Goal: Information Seeking & Learning: Check status

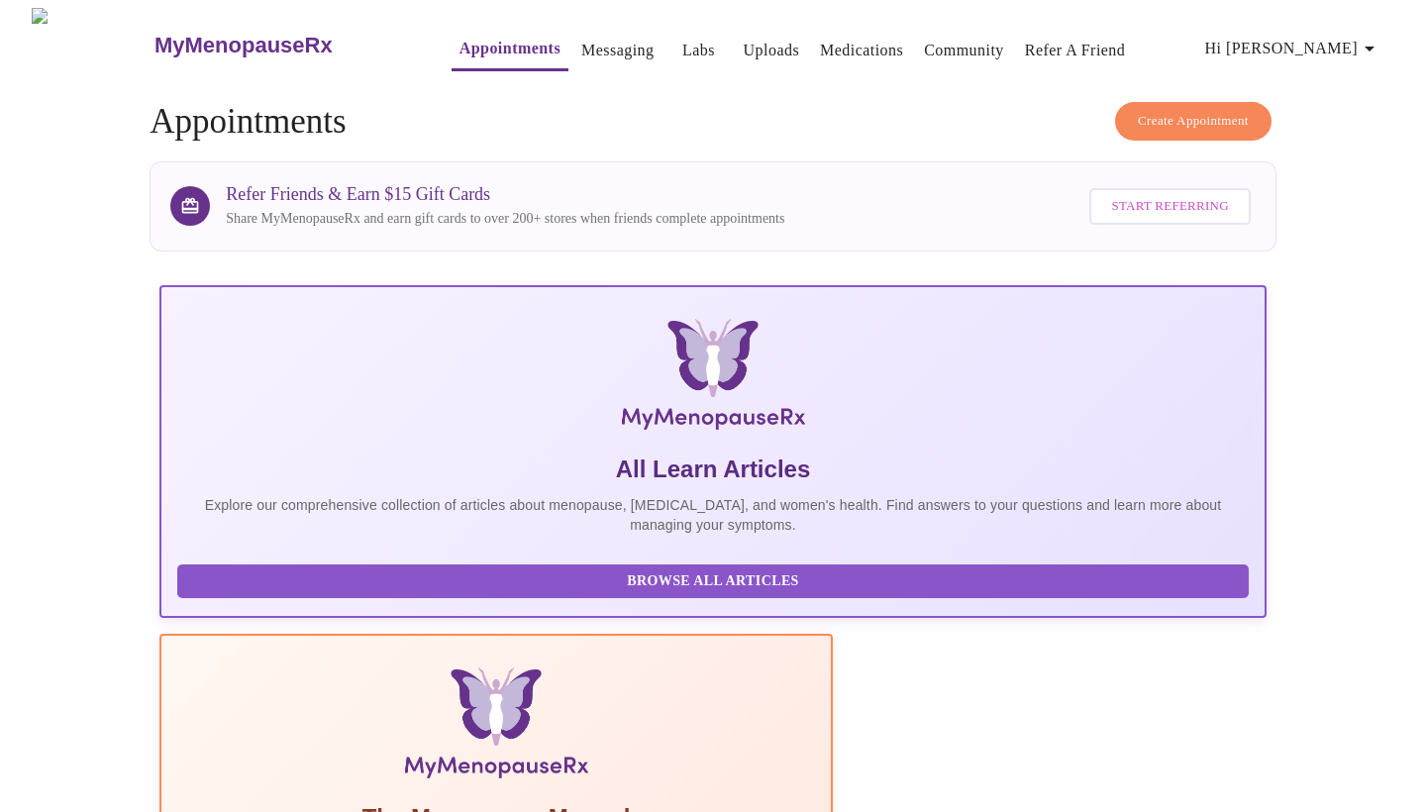
click at [682, 45] on link "Labs" at bounding box center [698, 51] width 33 height 28
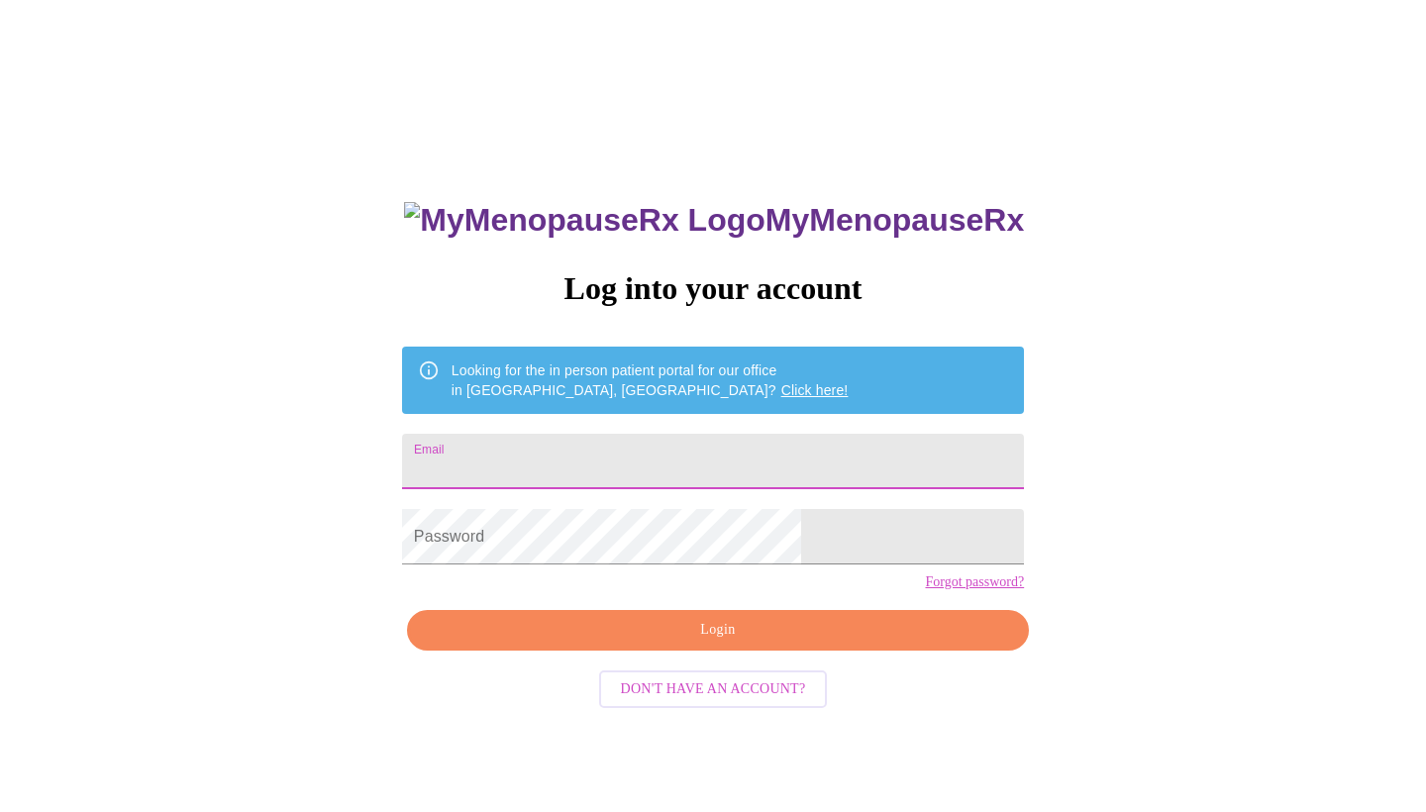
type input "toucans.bluest_5e@icloud.com"
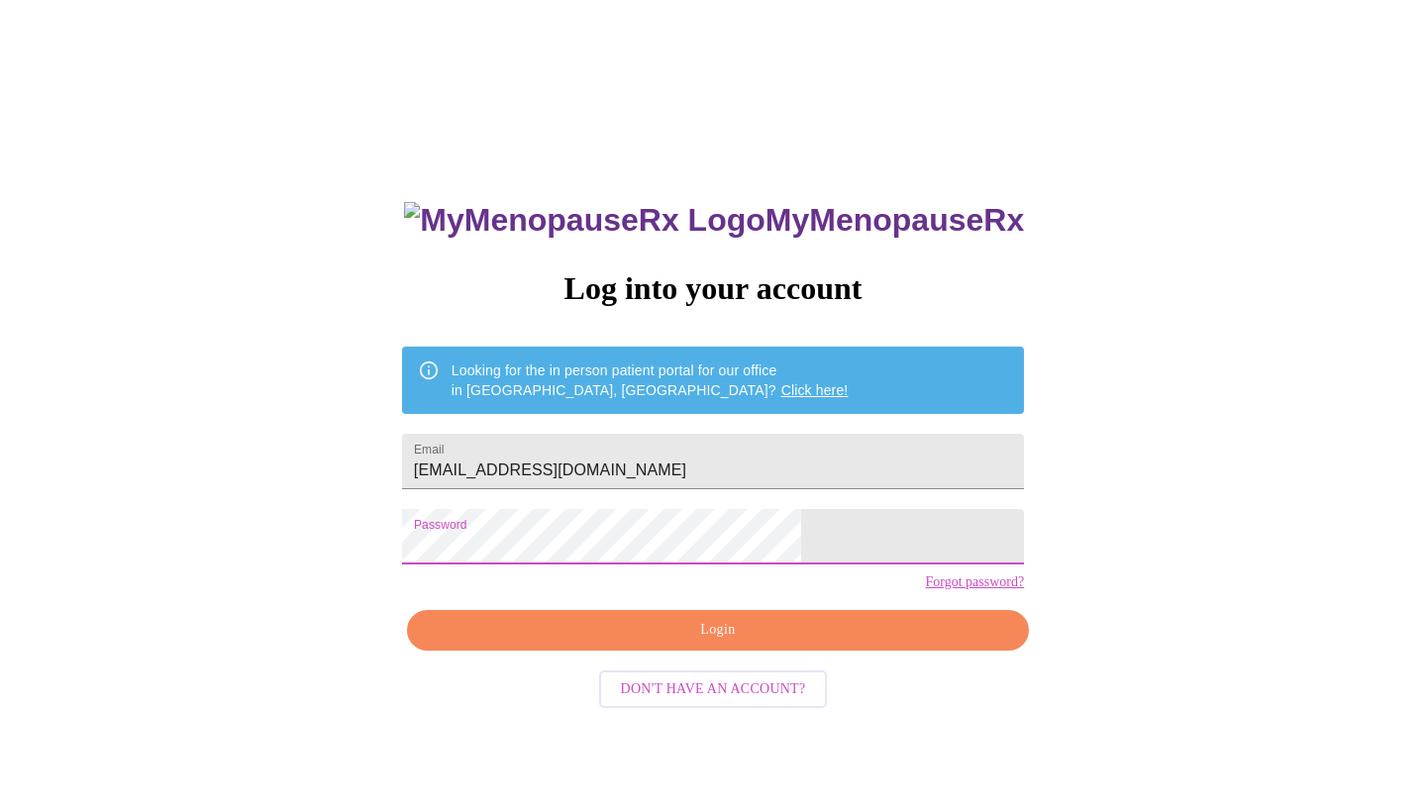
click at [729, 643] on span "Login" at bounding box center [718, 630] width 576 height 25
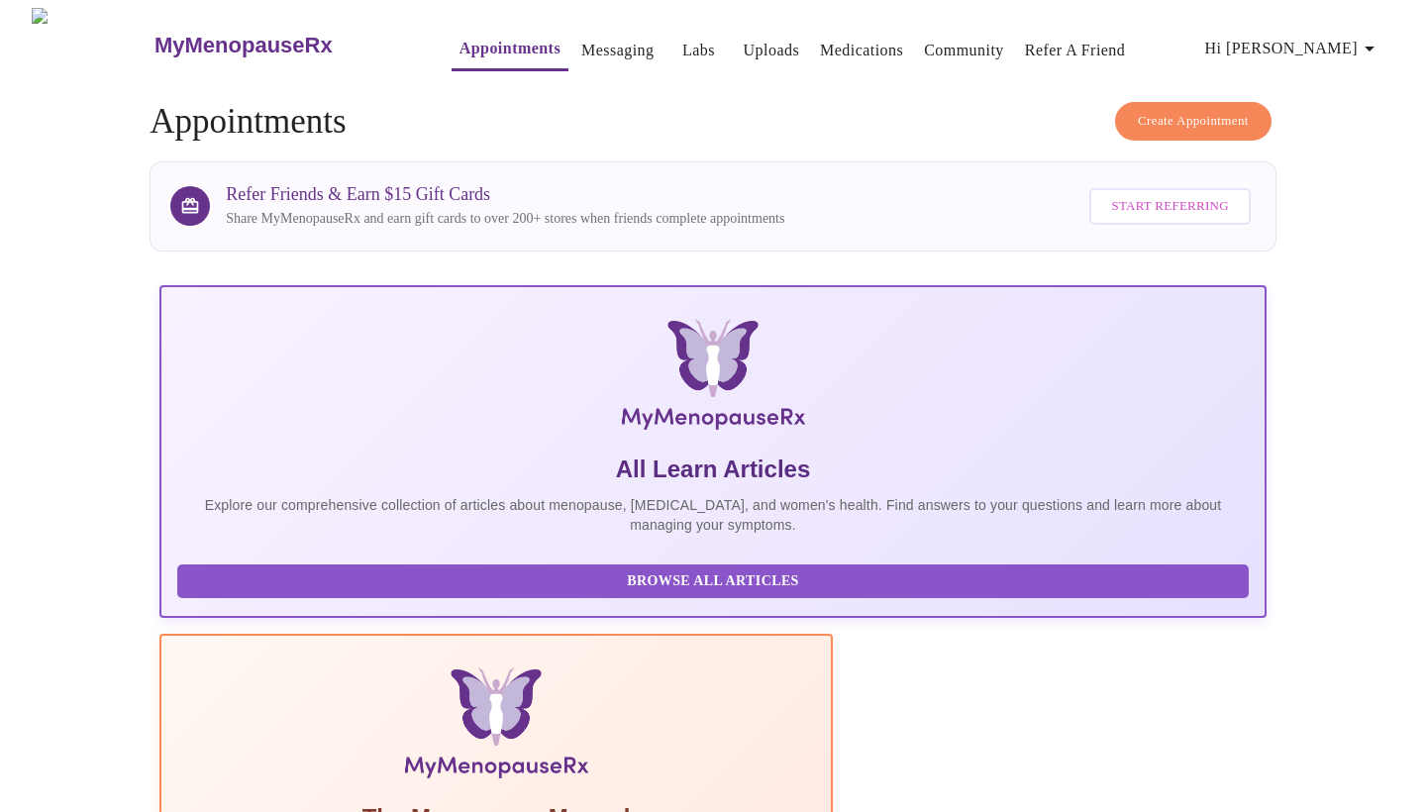
click at [682, 49] on link "Labs" at bounding box center [698, 51] width 33 height 28
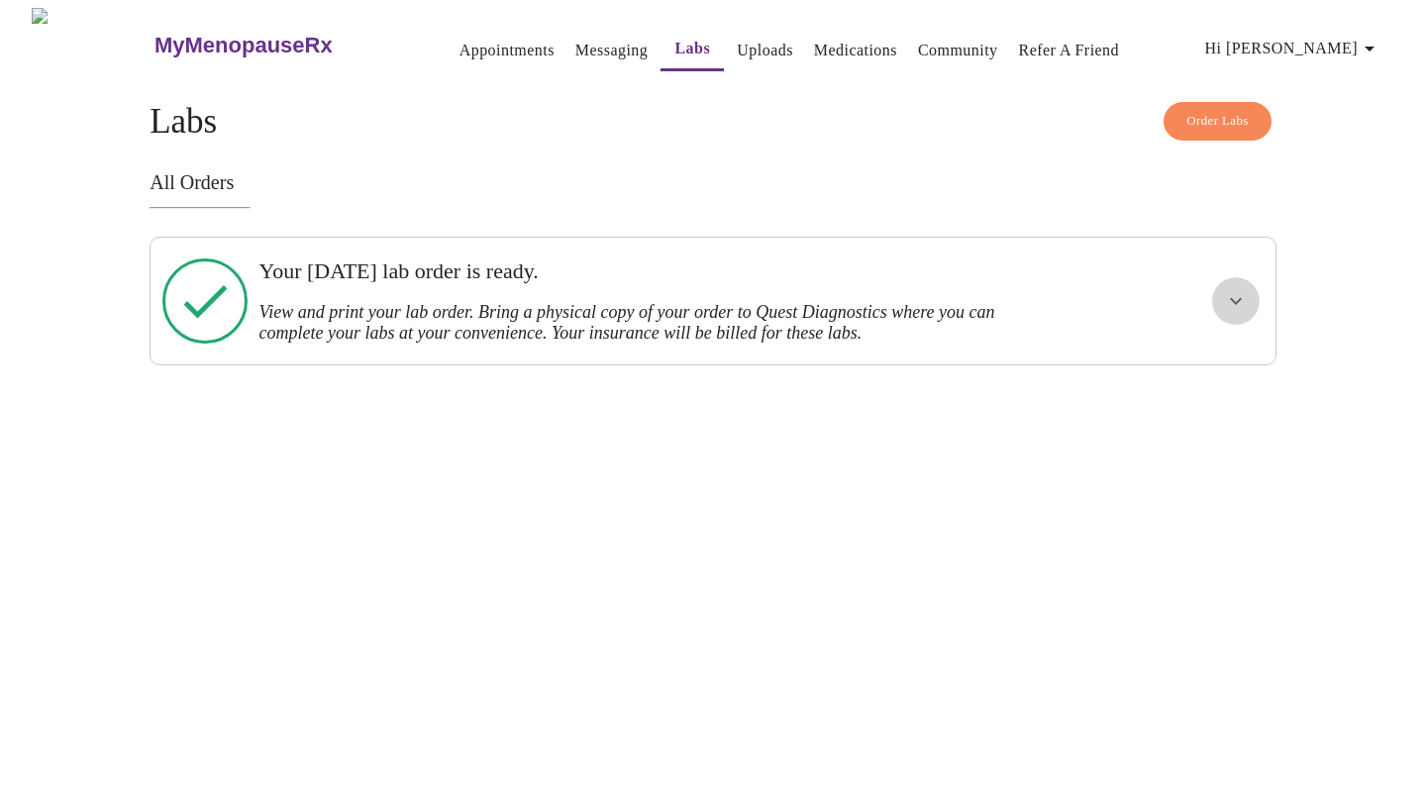
click at [1239, 298] on icon "show more" at bounding box center [1236, 301] width 12 height 7
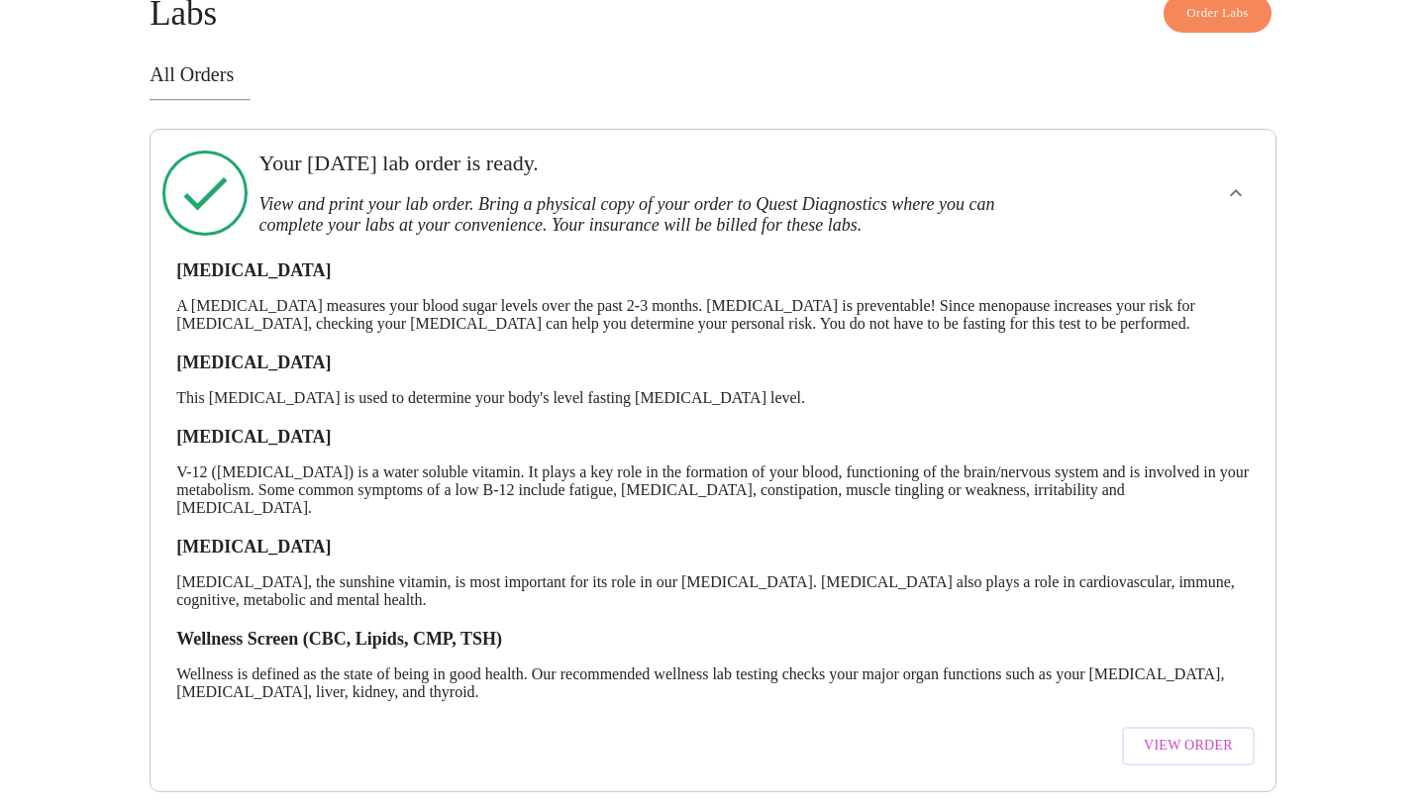
scroll to position [120, 0]
click at [1188, 734] on span "View Order" at bounding box center [1188, 746] width 89 height 25
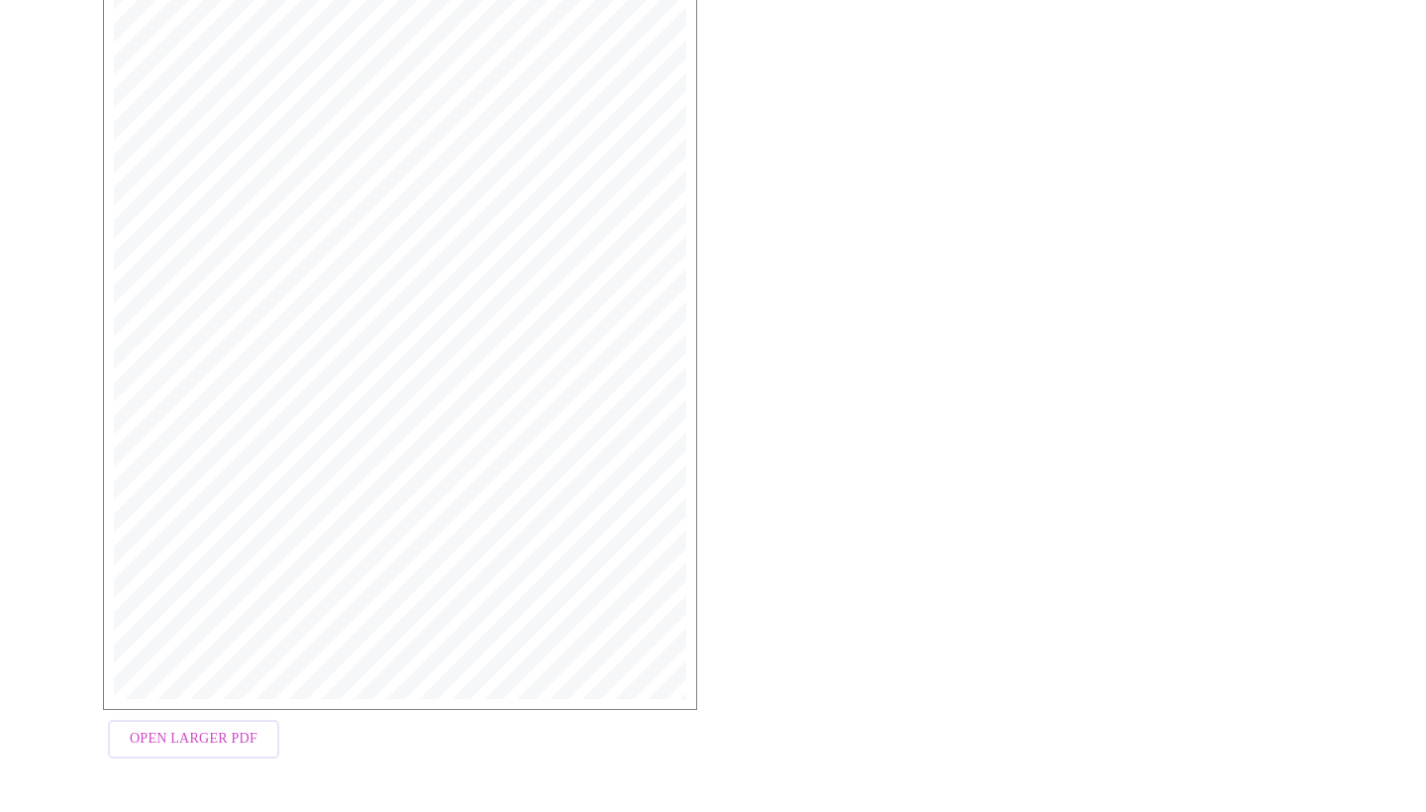
scroll to position [405, 0]
click at [221, 745] on span "Open Larger PDF" at bounding box center [194, 740] width 128 height 25
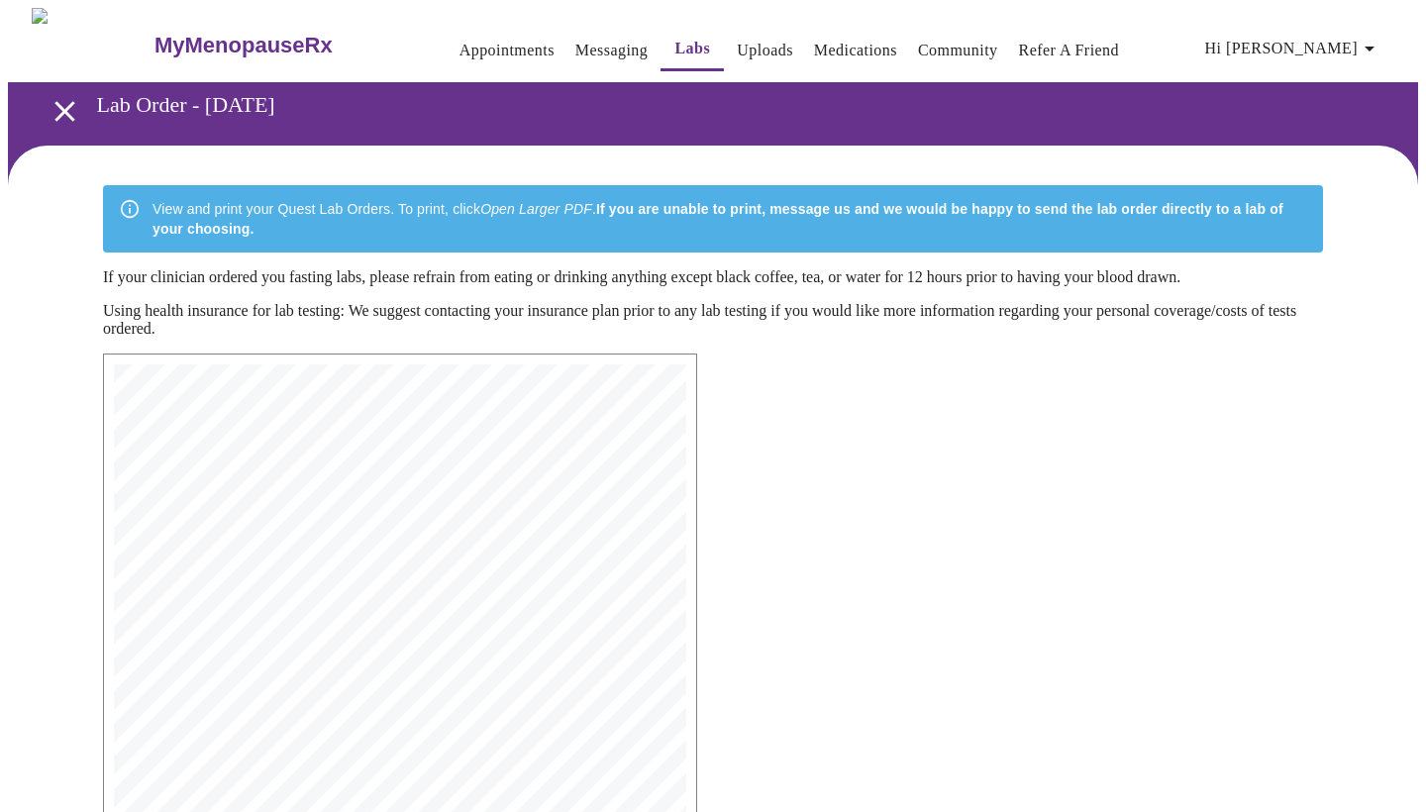
scroll to position [0, 0]
click at [576, 38] on link "Messaging" at bounding box center [611, 51] width 72 height 28
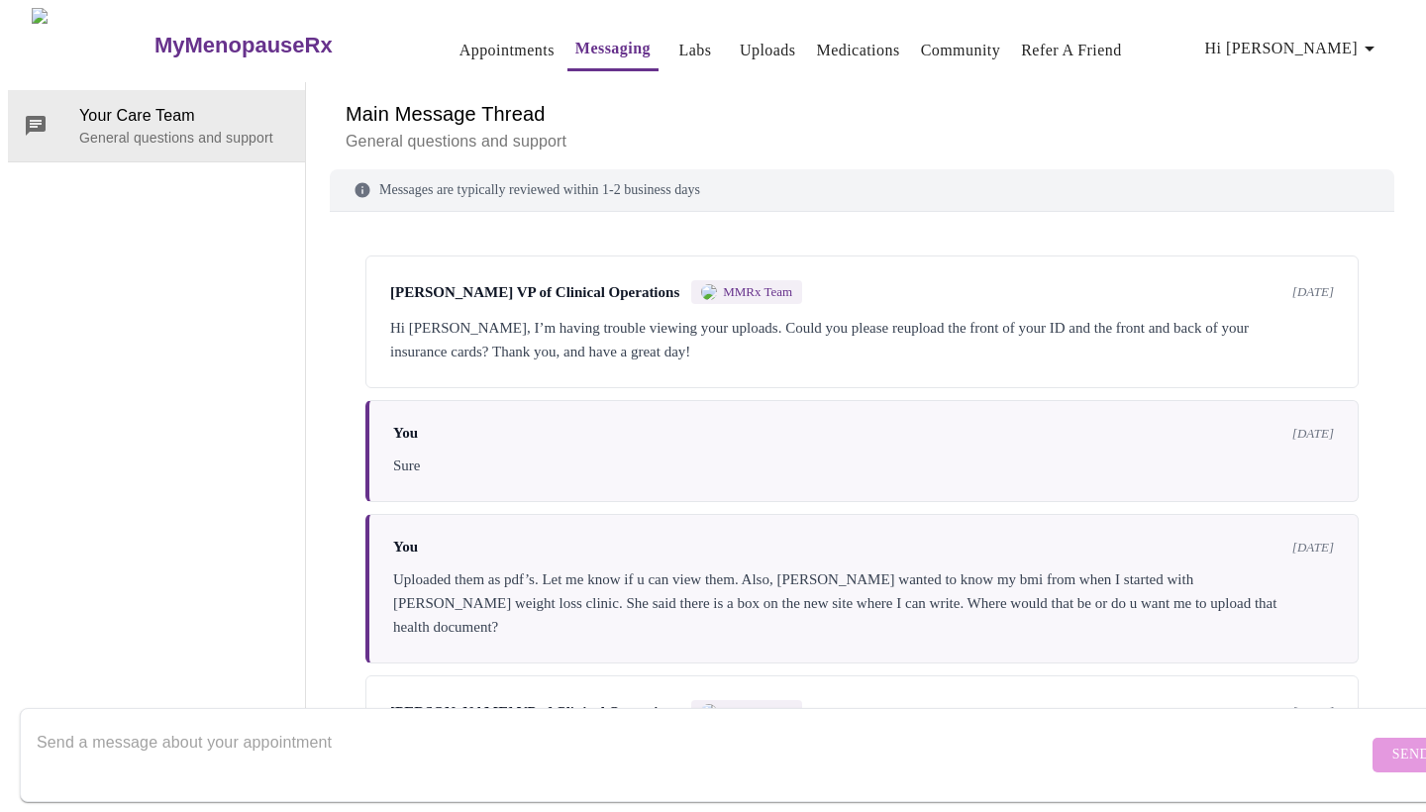
scroll to position [1082, 0]
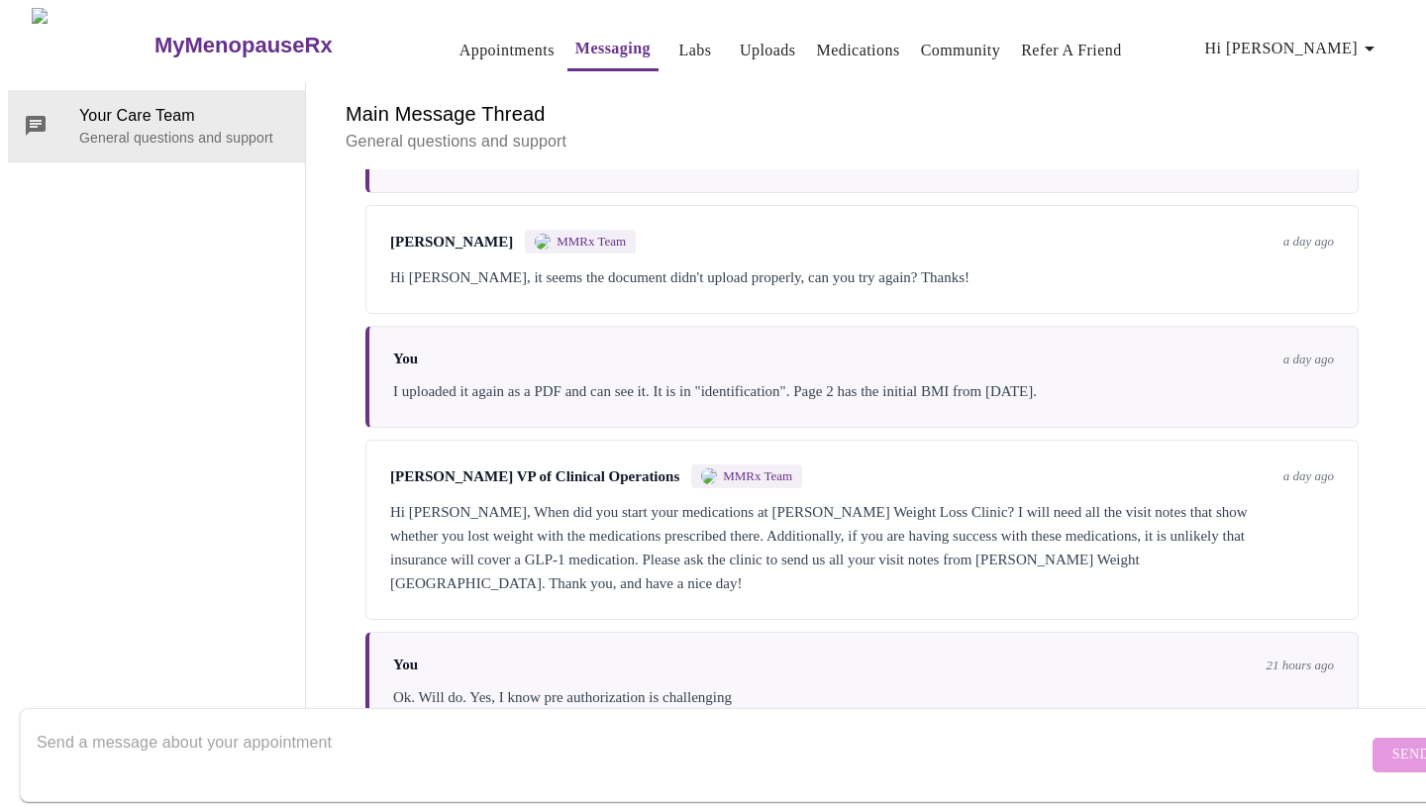
click at [607, 717] on div at bounding box center [702, 755] width 1331 height 76
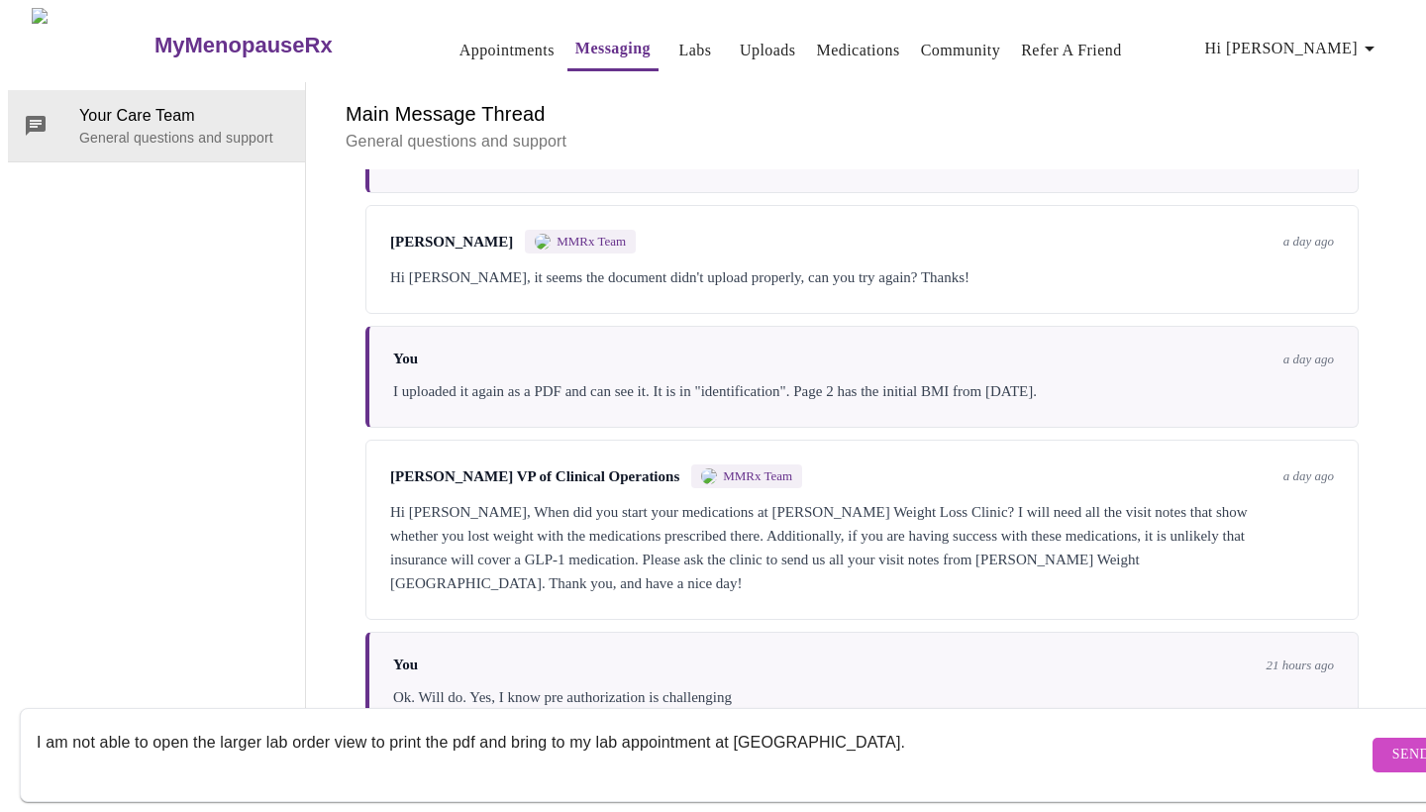
type textarea "I am not able to open the larger lab order view to print the pdf and bring to m…"
click at [1373, 752] on button "Send" at bounding box center [1411, 755] width 77 height 35
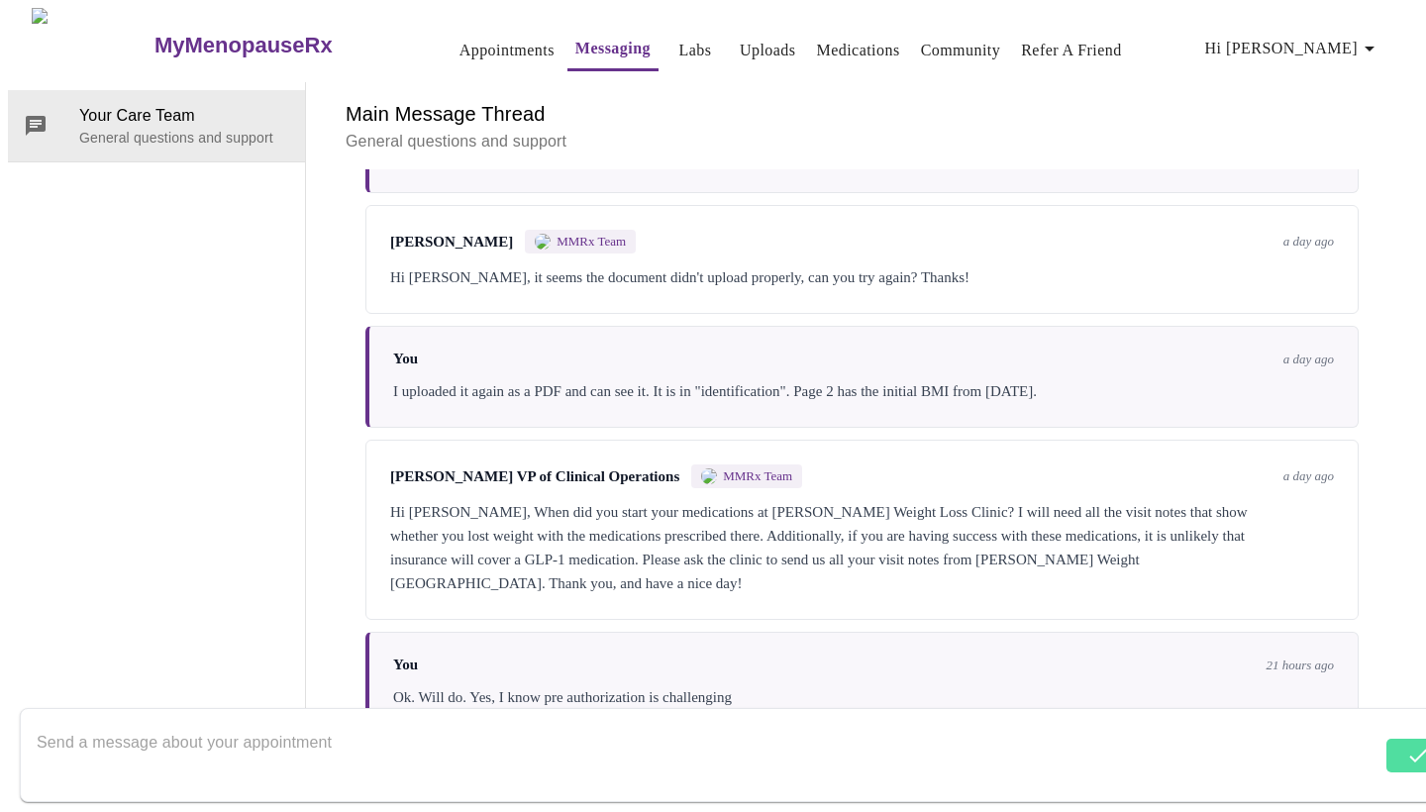
scroll to position [1201, 0]
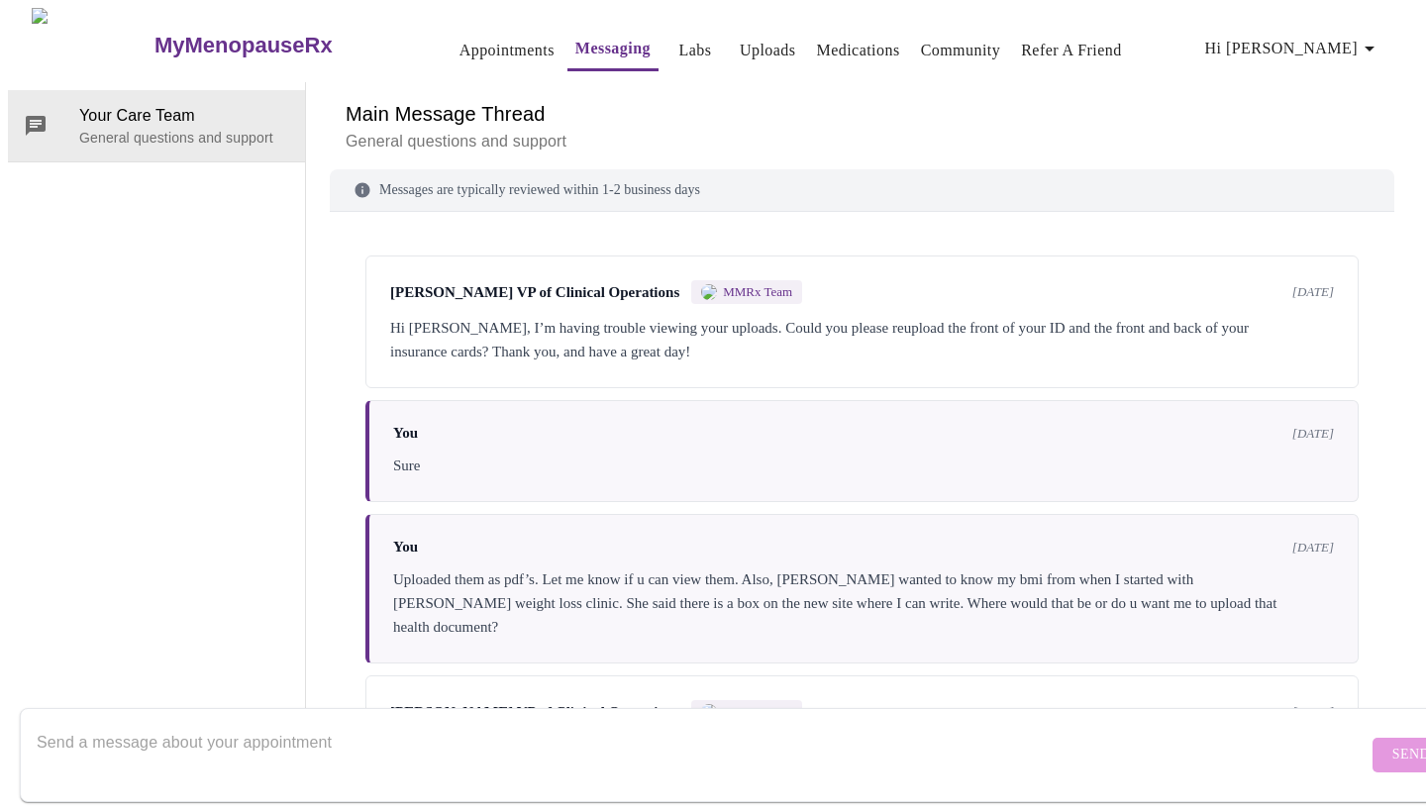
scroll to position [1468, 0]
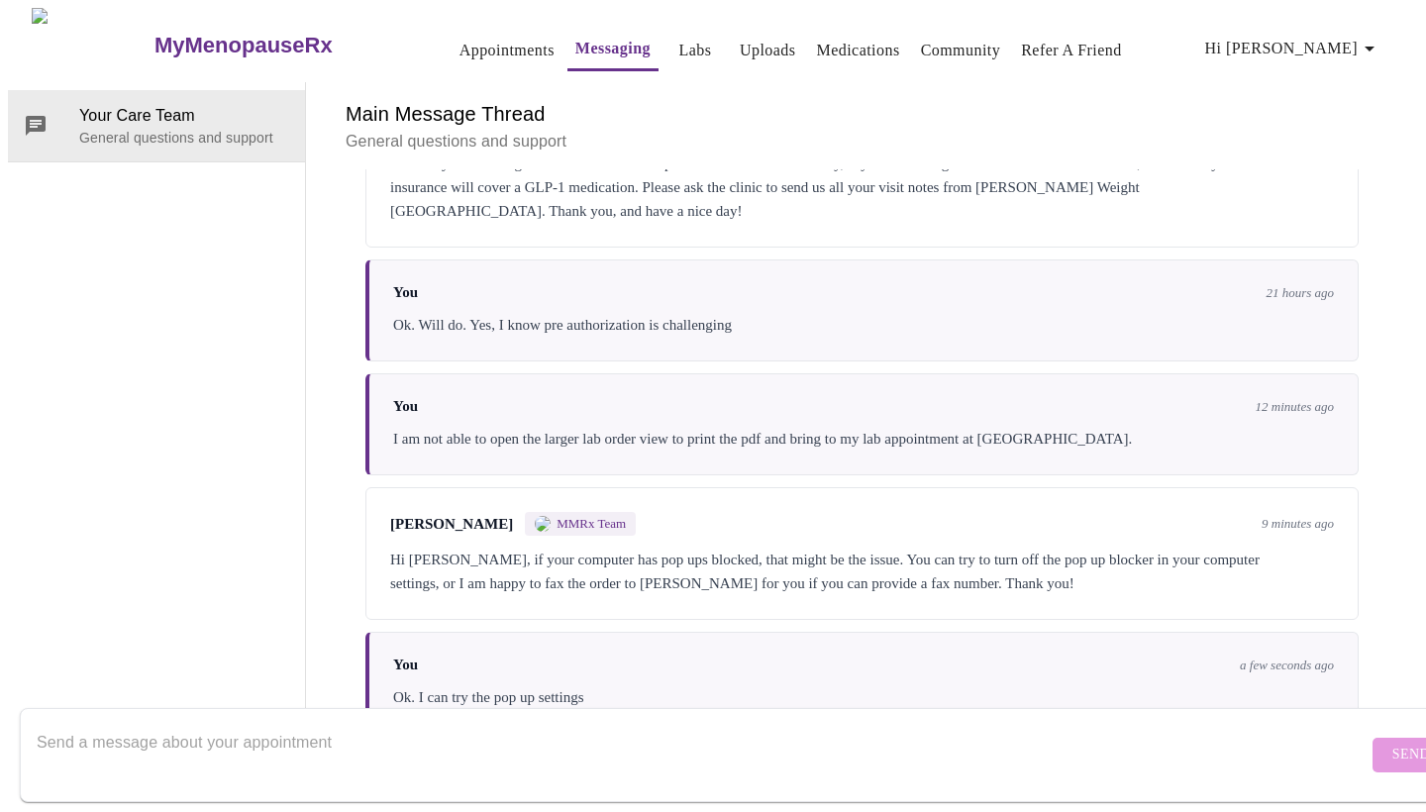
click at [153, 372] on div "Your Care Team General questions and support" at bounding box center [157, 408] width 298 height 652
click at [679, 48] on link "Labs" at bounding box center [695, 51] width 33 height 28
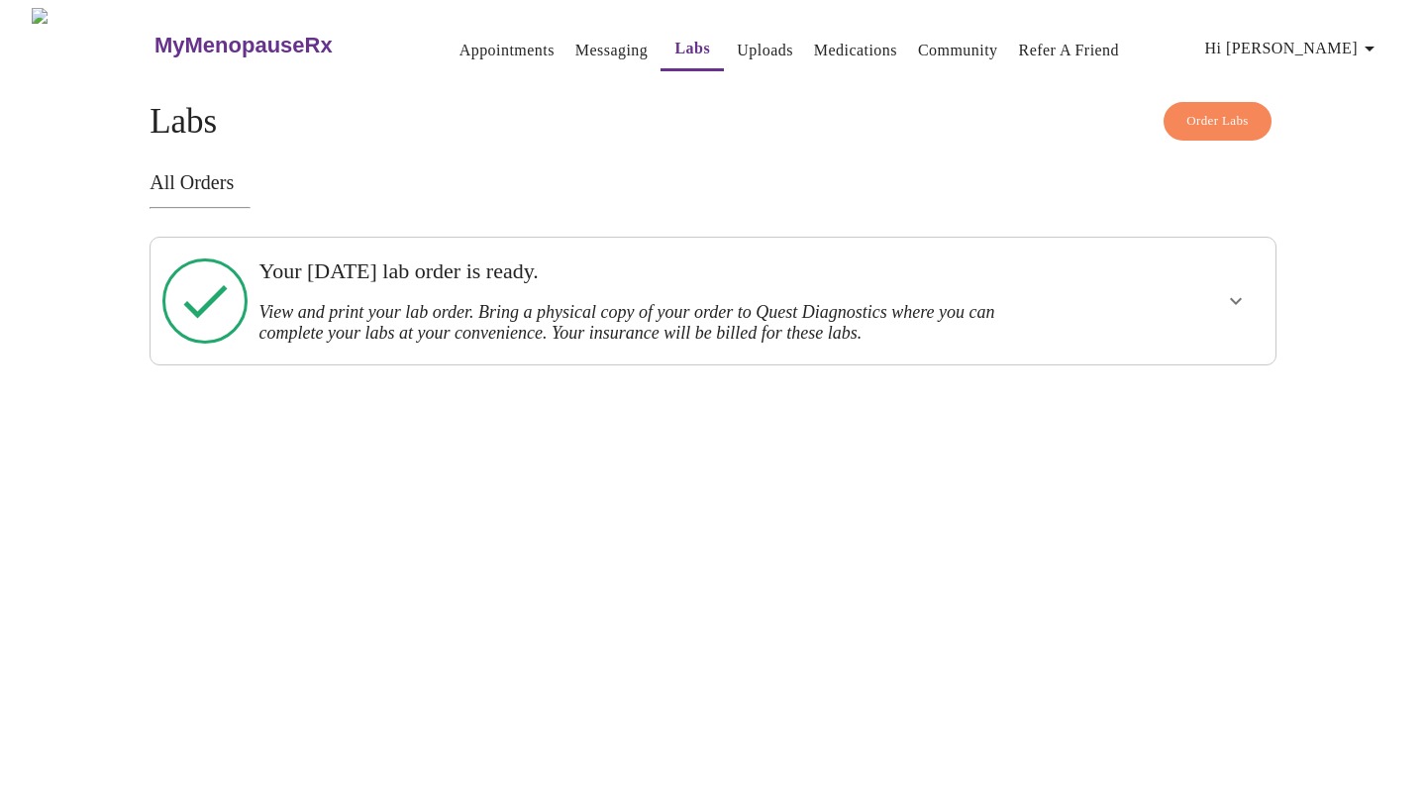
click at [557, 279] on h3 "Your Tuesday, October 7th lab order is ready." at bounding box center [658, 271] width 800 height 26
click at [1227, 305] on icon "show more" at bounding box center [1236, 301] width 24 height 24
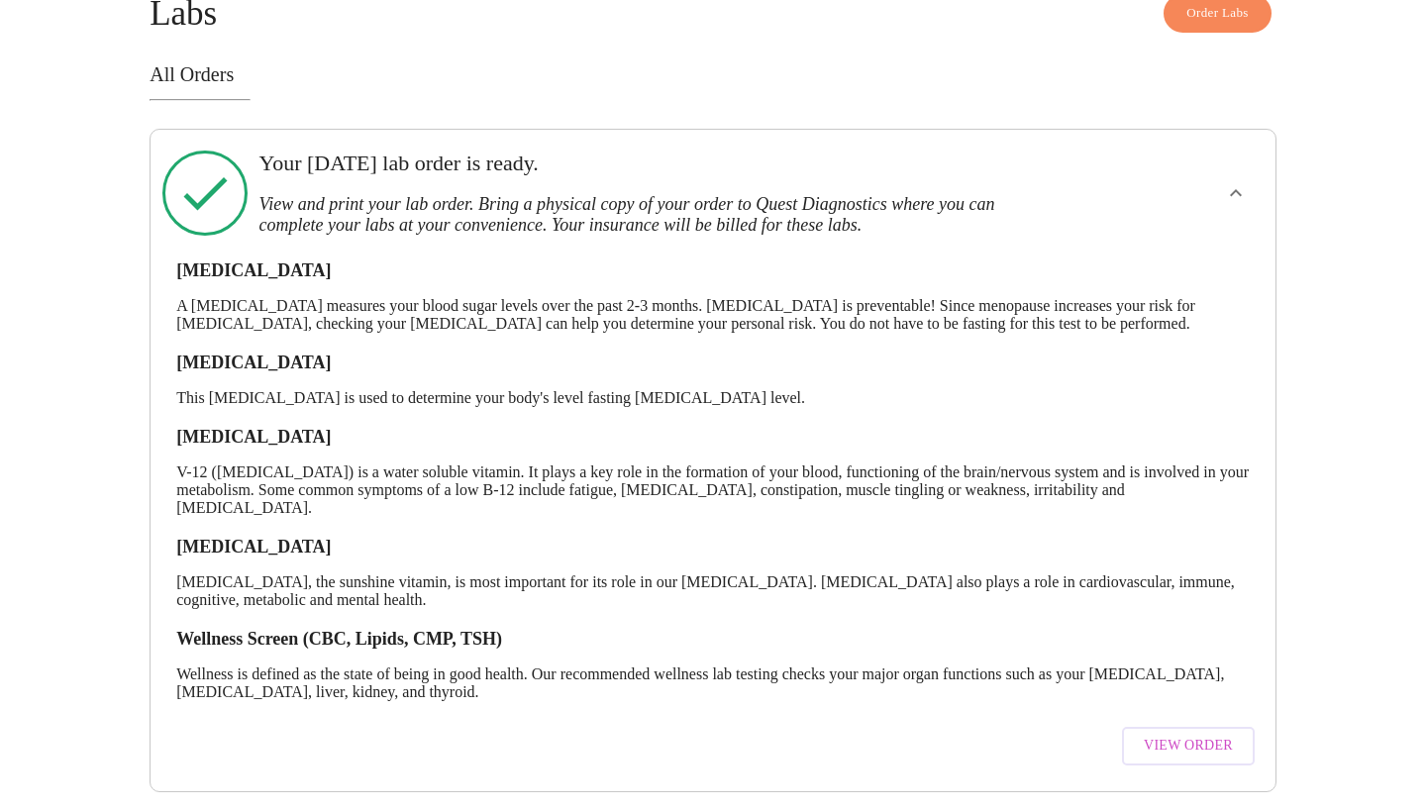
scroll to position [120, 0]
click at [1208, 734] on span "View Order" at bounding box center [1188, 746] width 89 height 25
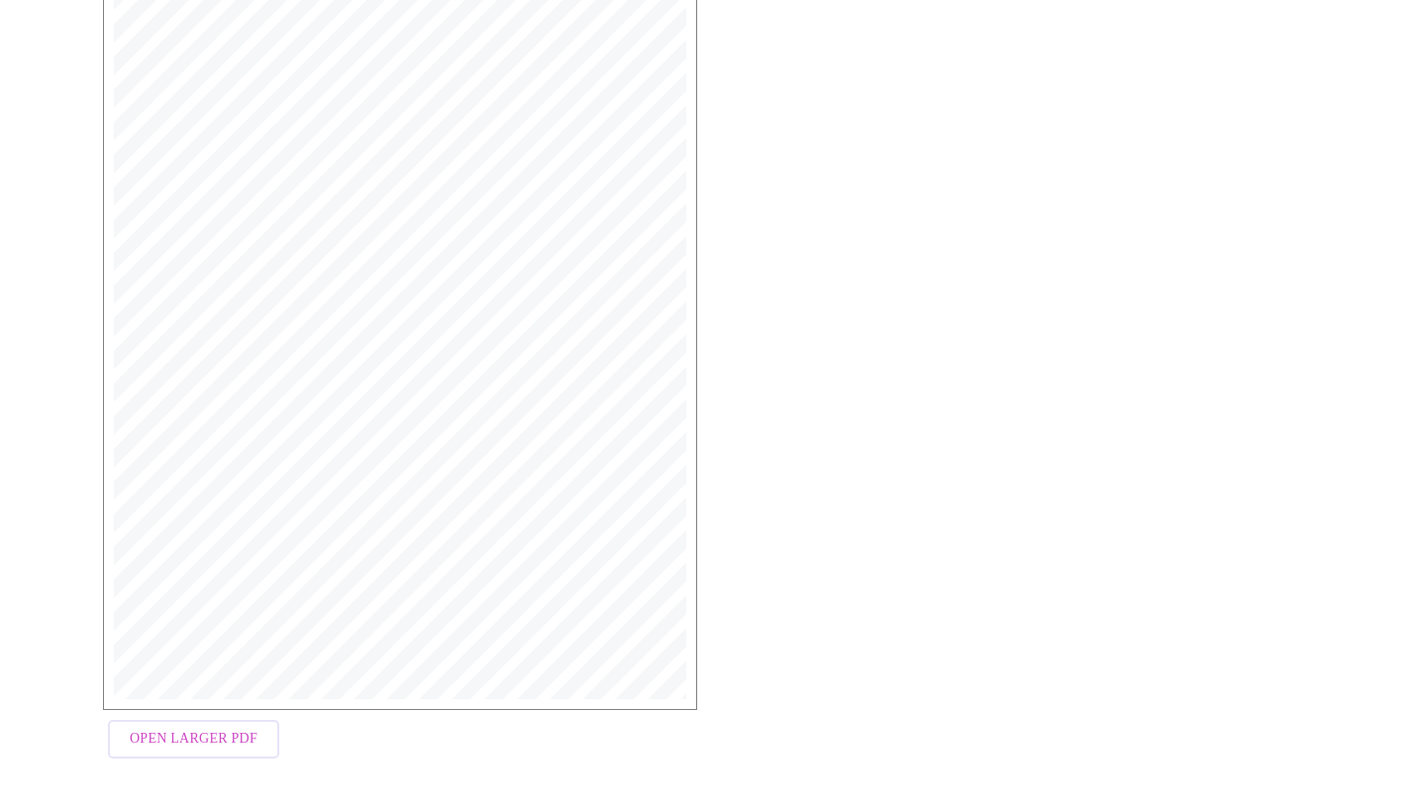
scroll to position [405, 0]
click at [211, 747] on span "Open Larger PDF" at bounding box center [194, 740] width 128 height 25
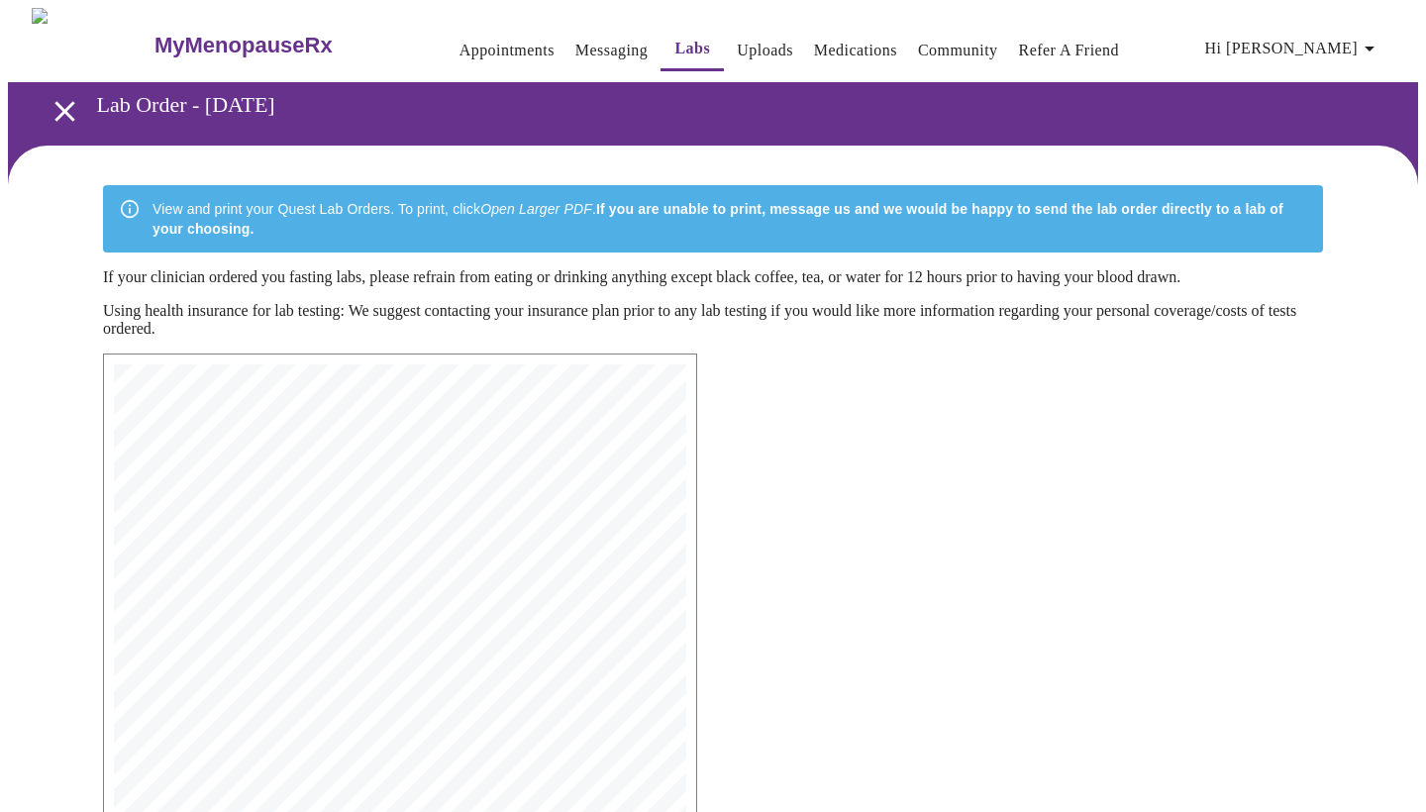
scroll to position [0, 0]
click at [842, 473] on div "MyMenopauseRx Medical Group 1604 N Main St Wheaton, IL 60187 Phone: (630) 480-0…" at bounding box center [713, 764] width 1252 height 853
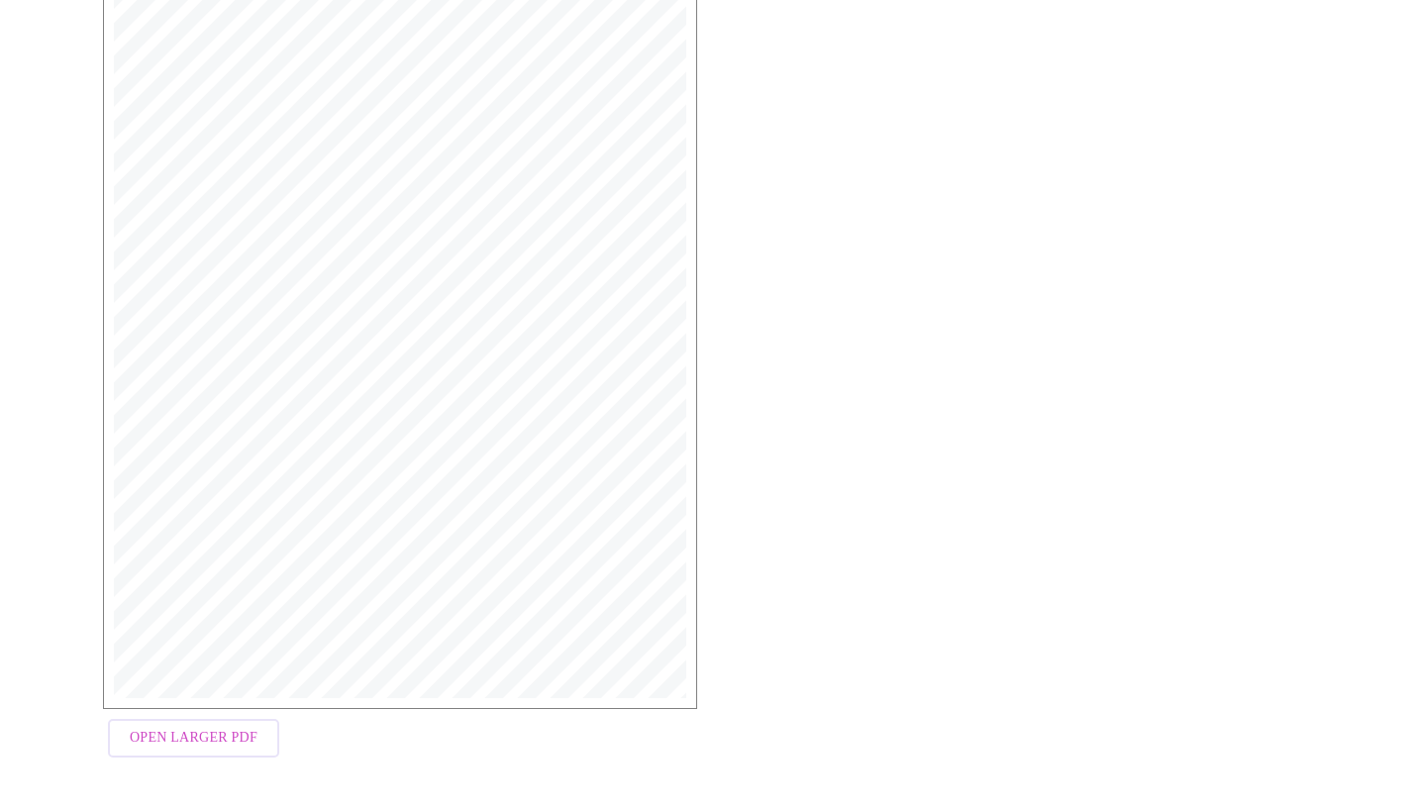
scroll to position [405, 0]
click at [200, 747] on span "Open Larger PDF" at bounding box center [194, 740] width 128 height 25
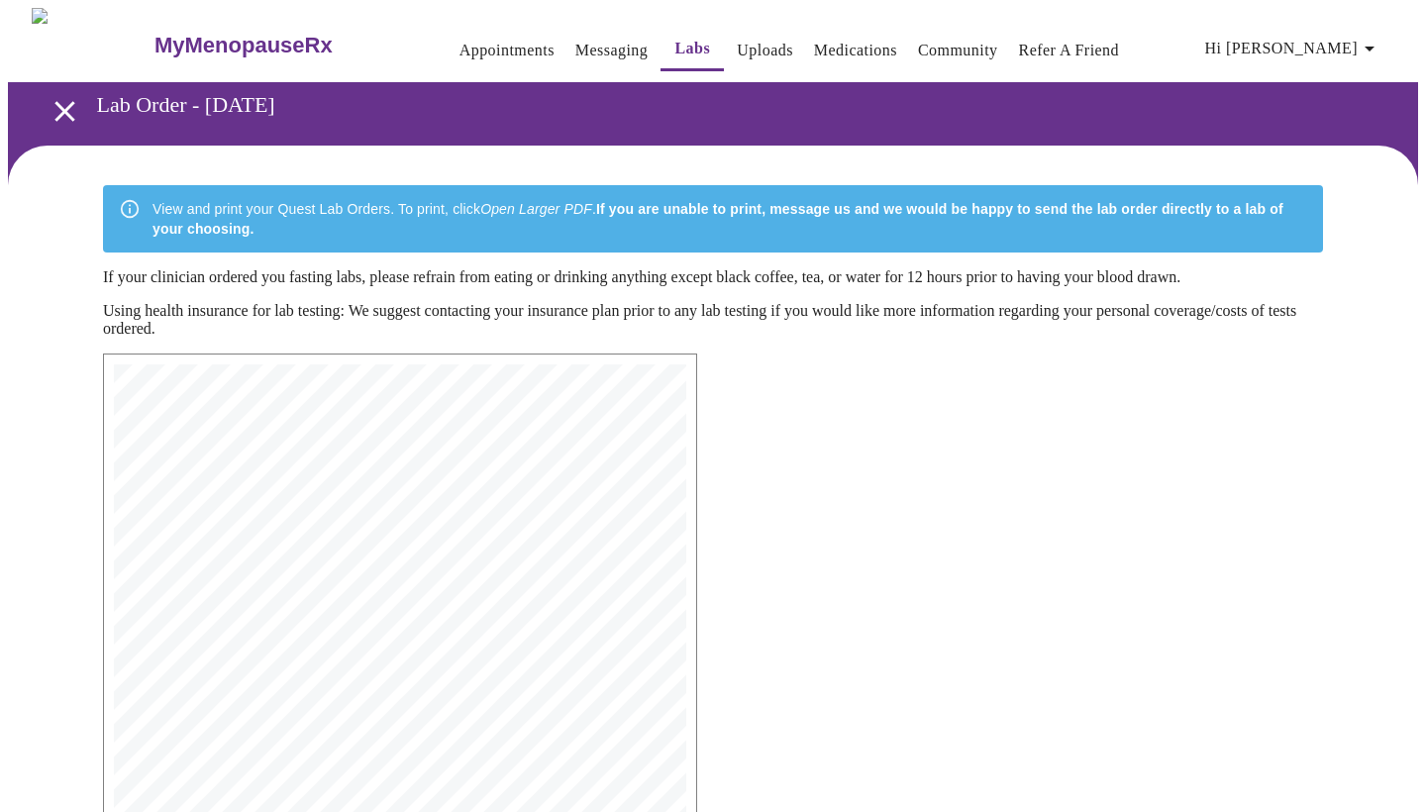
scroll to position [0, 0]
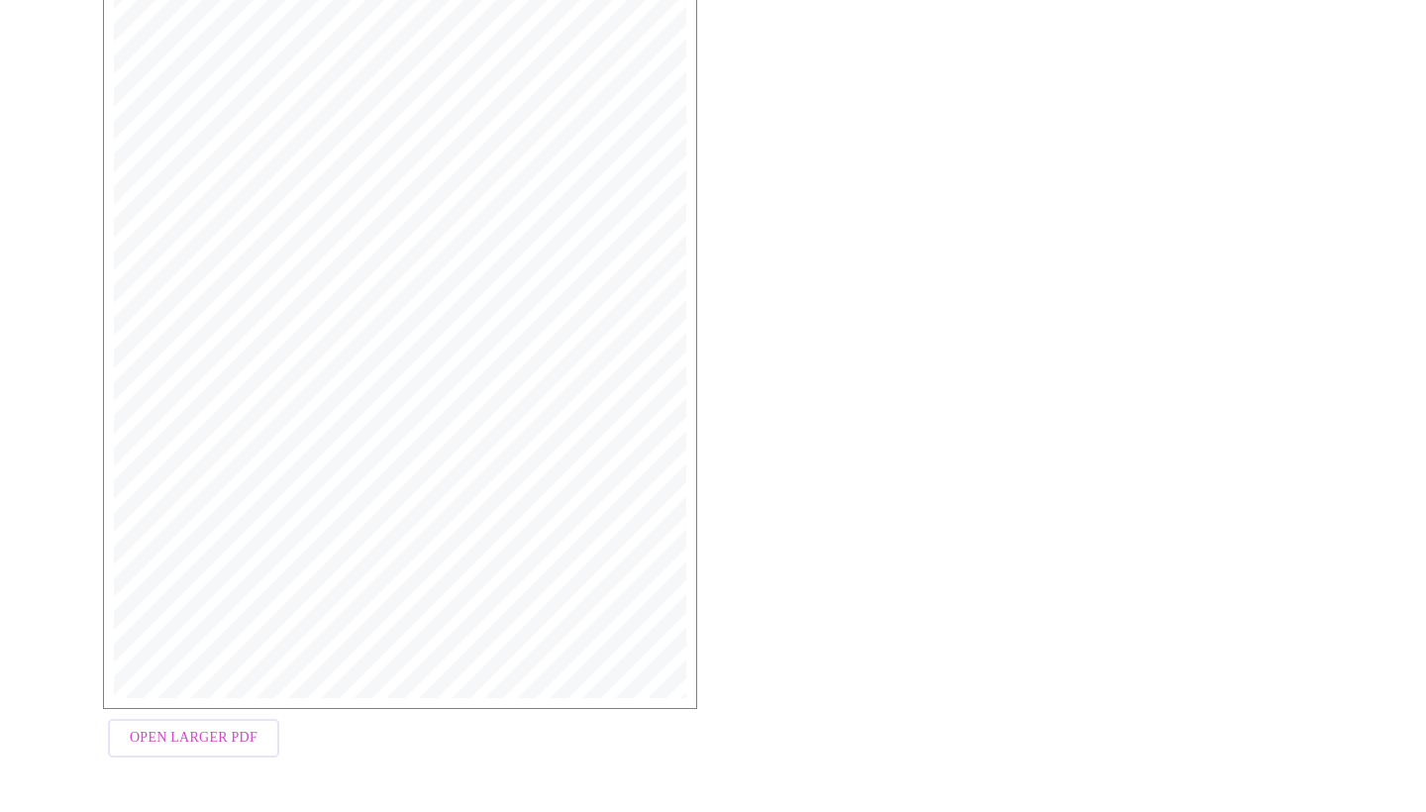
scroll to position [405, 0]
click at [185, 753] on span "Open Larger PDF" at bounding box center [194, 740] width 128 height 25
click at [200, 745] on span "Open Larger PDF" at bounding box center [194, 740] width 128 height 25
click at [222, 743] on span "Open Larger PDF" at bounding box center [194, 740] width 128 height 25
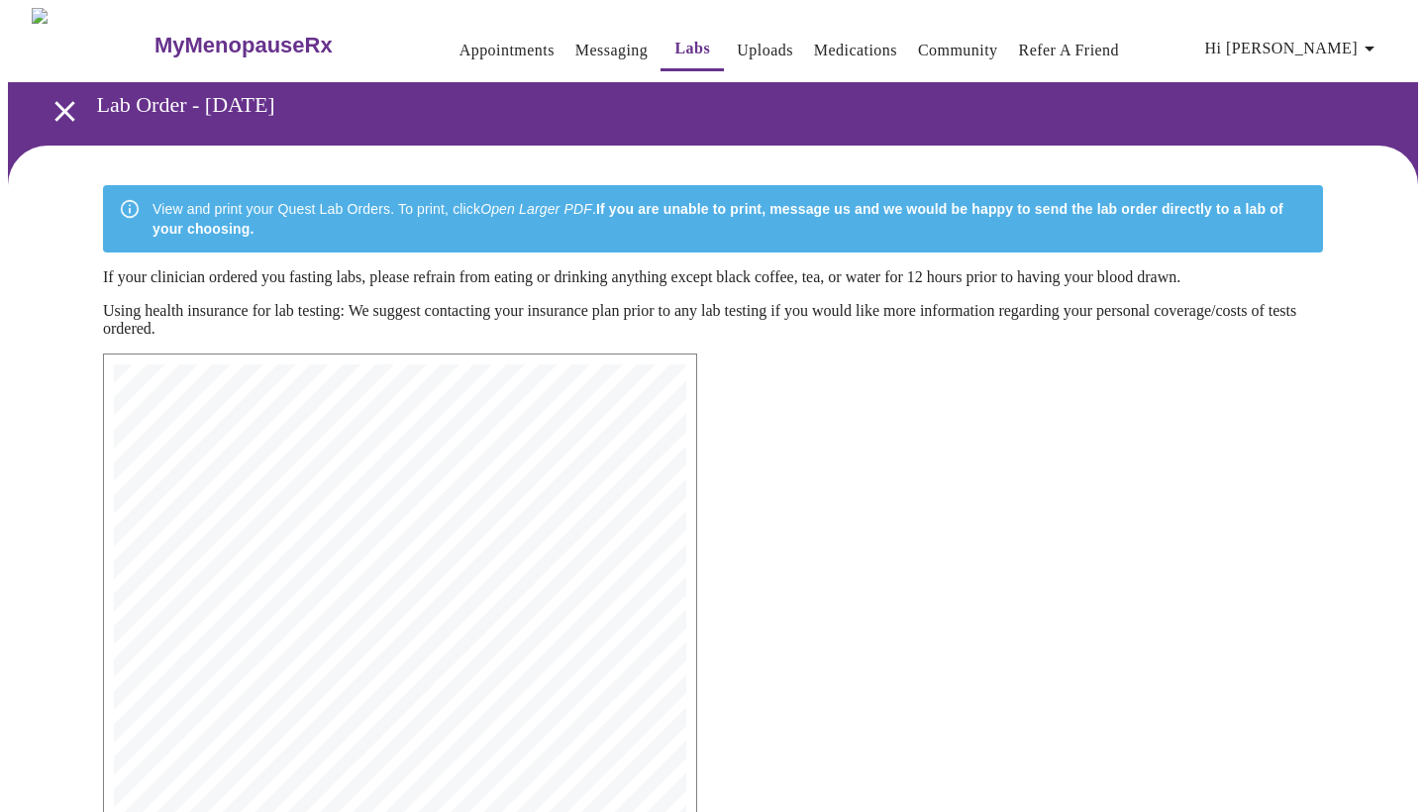
scroll to position [0, 0]
